Goal: Information Seeking & Learning: Learn about a topic

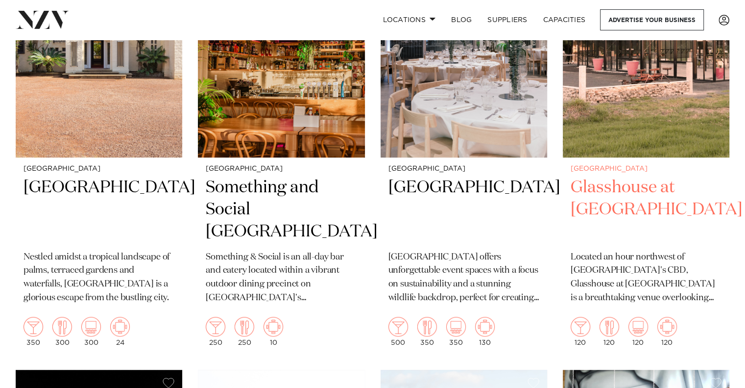
scroll to position [4459, 0]
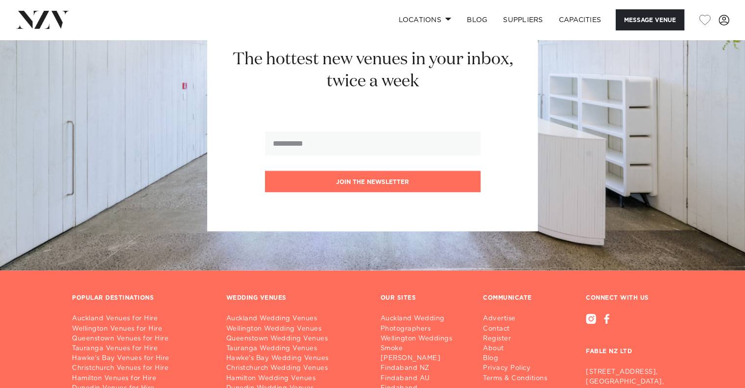
scroll to position [2058, 0]
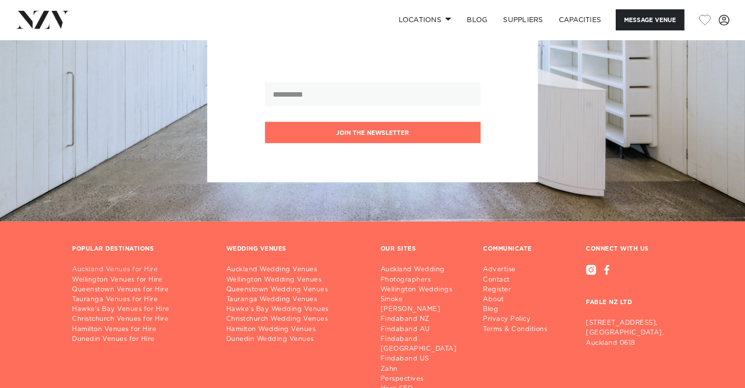
click at [121, 265] on link "Auckland Venues for Hire" at bounding box center [141, 270] width 139 height 10
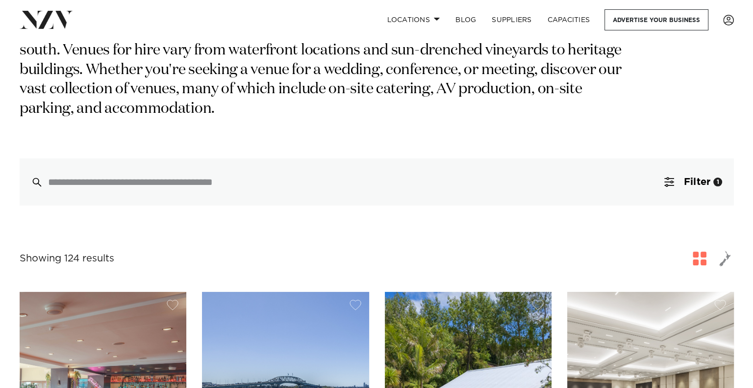
scroll to position [98, 0]
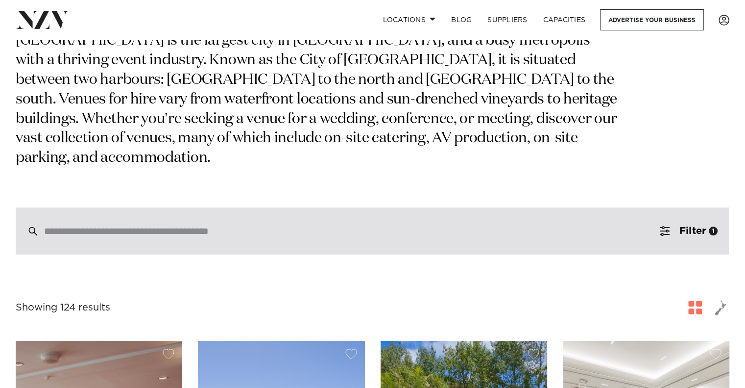
click at [128, 225] on input "search" at bounding box center [351, 230] width 615 height 11
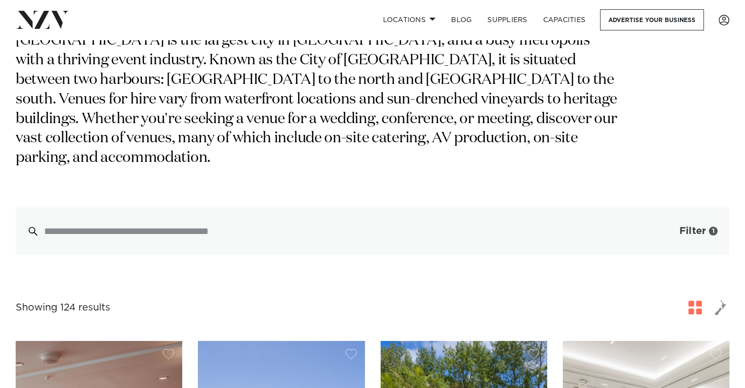
click at [685, 226] on span "Filter" at bounding box center [693, 231] width 26 height 10
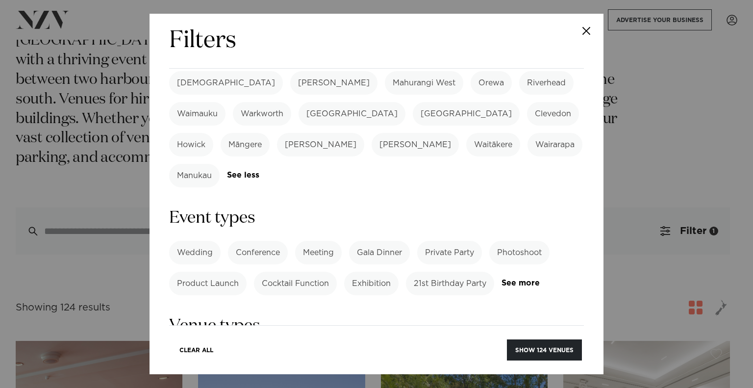
scroll to position [343, 0]
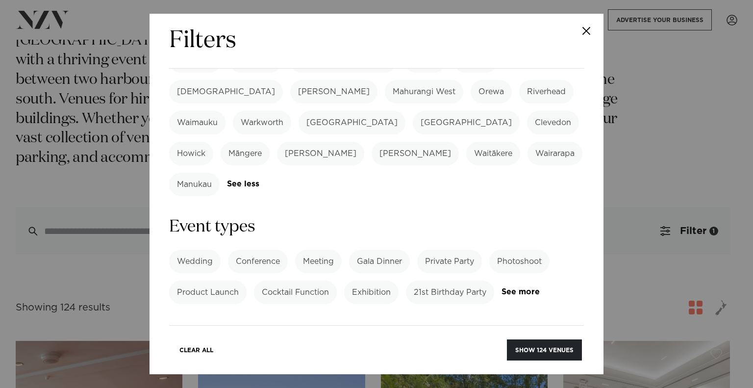
click at [312, 249] on label "Meeting" at bounding box center [318, 261] width 47 height 24
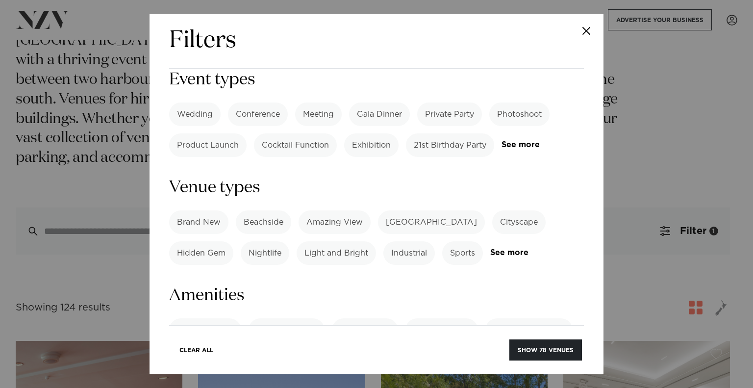
scroll to position [637, 0]
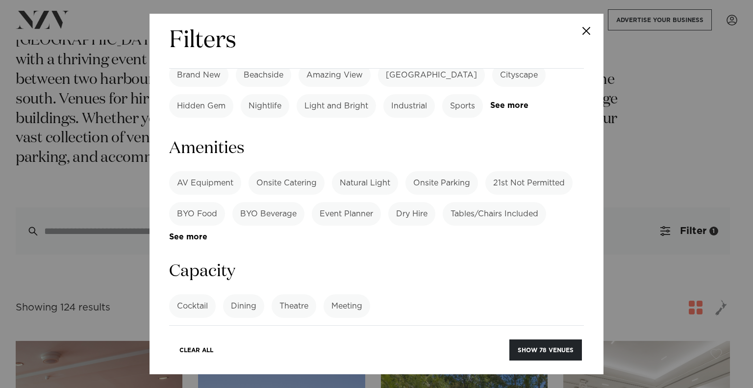
click at [339, 294] on label "Meeting" at bounding box center [346, 306] width 47 height 24
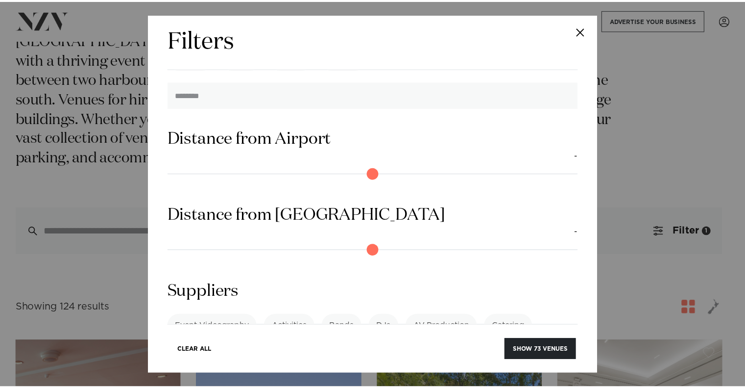
scroll to position [887, 0]
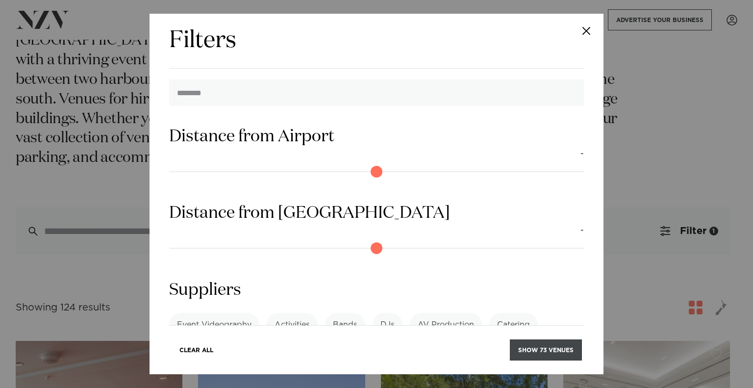
click at [525, 349] on button "Show 73 venues" at bounding box center [546, 349] width 72 height 21
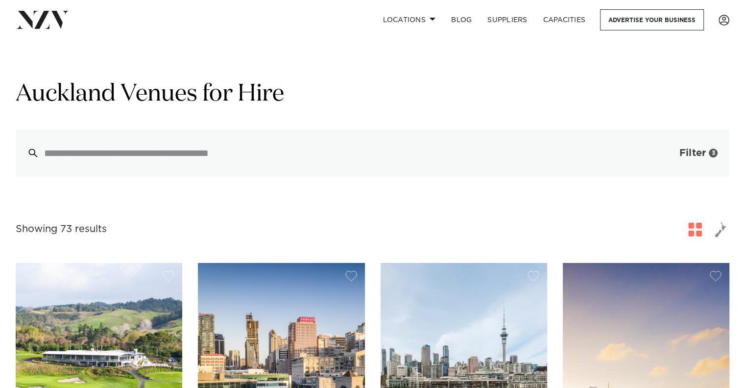
click at [692, 149] on span "Filter" at bounding box center [693, 153] width 26 height 10
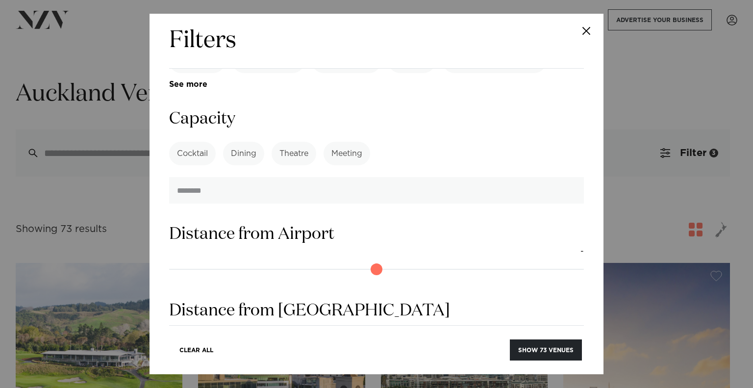
scroll to position [964, 0]
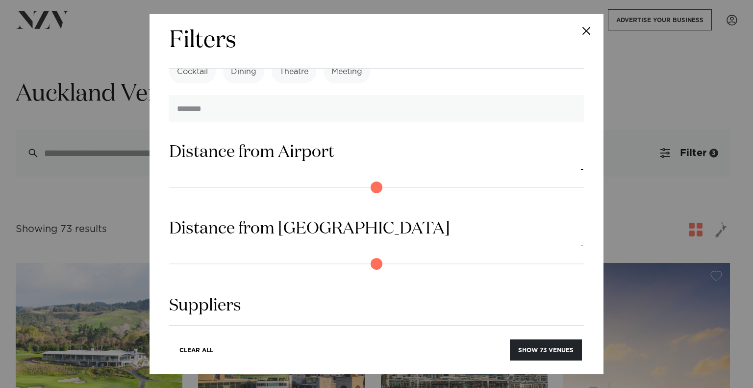
click at [311, 328] on div "Event Videography Activities Bands DJs AV Production Catering Consultants Conve…" at bounding box center [376, 363] width 415 height 70
click at [245, 387] on link "See more" at bounding box center [207, 394] width 76 height 8
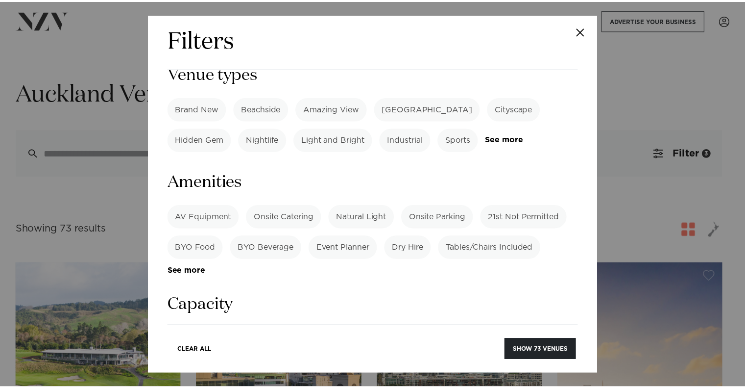
scroll to position [677, 0]
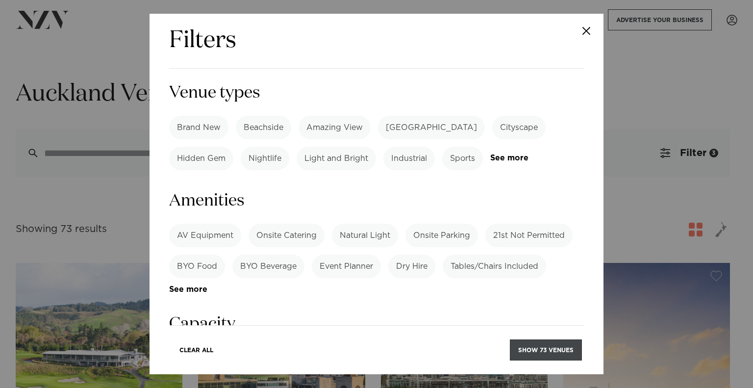
click at [528, 346] on button "Show 73 venues" at bounding box center [546, 349] width 72 height 21
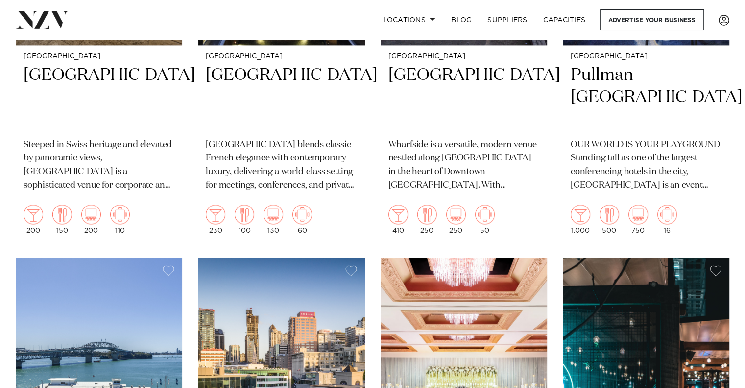
scroll to position [1323, 0]
